Goal: Task Accomplishment & Management: Manage account settings

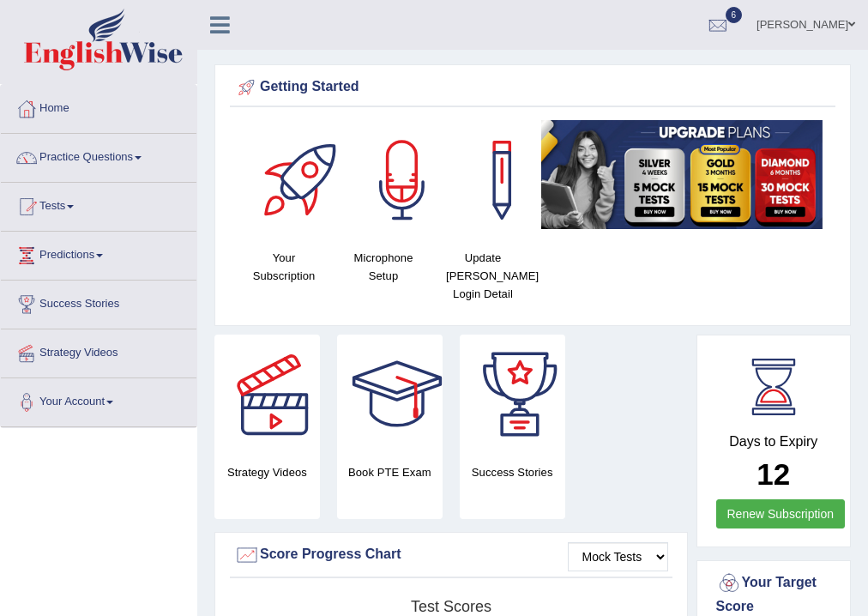
click at [778, 24] on link "Sapana Timalsina" at bounding box center [805, 22] width 124 height 45
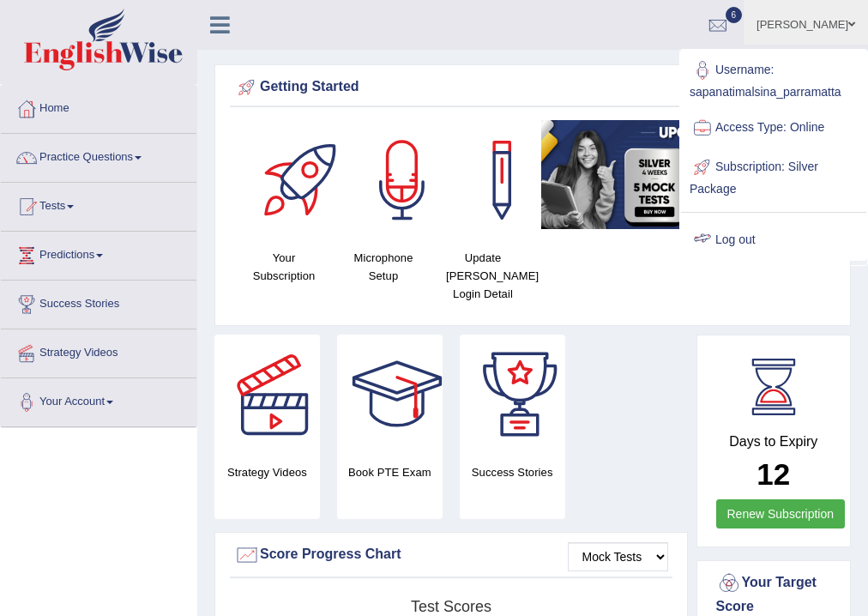
click at [738, 244] on link "Log out" at bounding box center [773, 239] width 185 height 39
